Goal: Check status: Check status

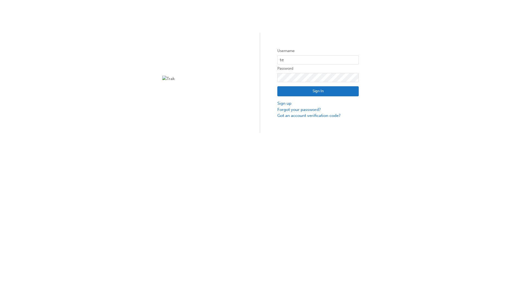
type input "test.e2e.user31"
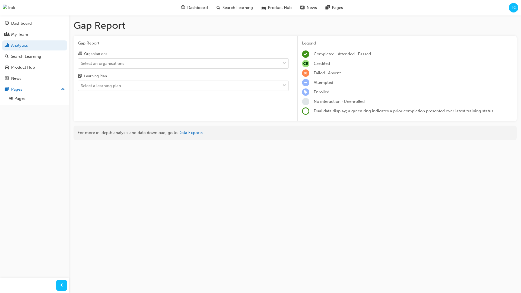
click at [81, 63] on input "Organisations Select an organisations" at bounding box center [81, 63] width 1 height 5
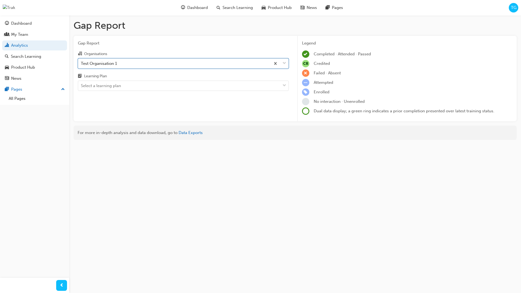
click at [81, 86] on input "Learning Plan Select a learning plan" at bounding box center [81, 85] width 1 height 5
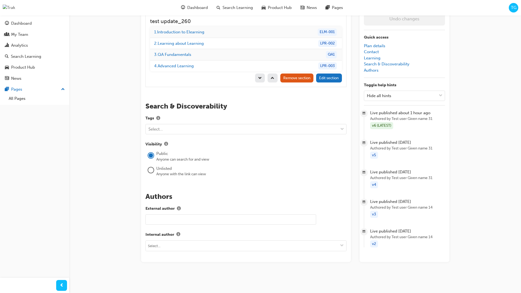
scroll to position [572, 0]
